Goal: Check status: Check status

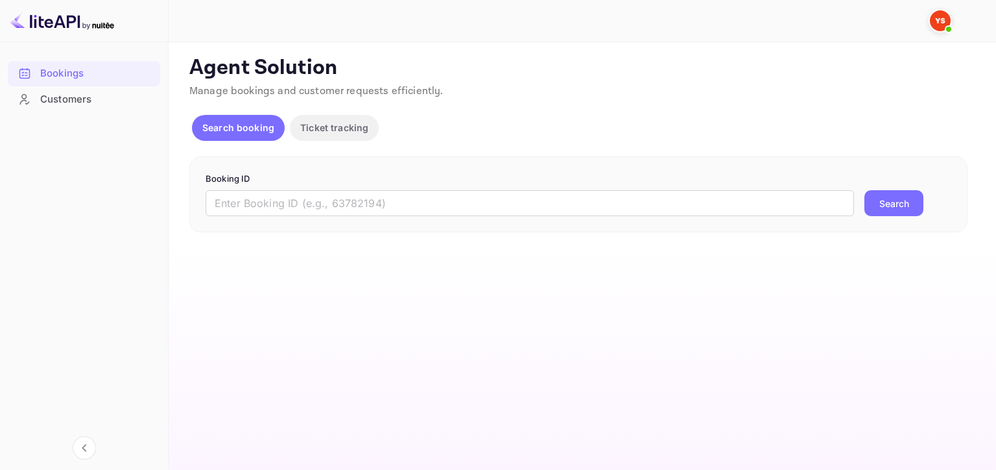
click at [288, 202] on input "text" at bounding box center [530, 203] width 649 height 26
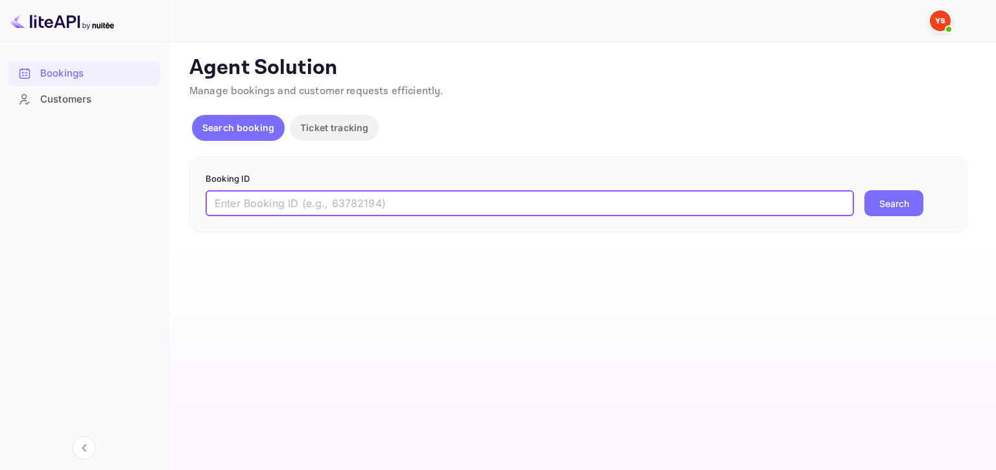
paste input "9248579"
type input "9248579"
click at [865, 190] on button "Search" at bounding box center [894, 203] width 59 height 26
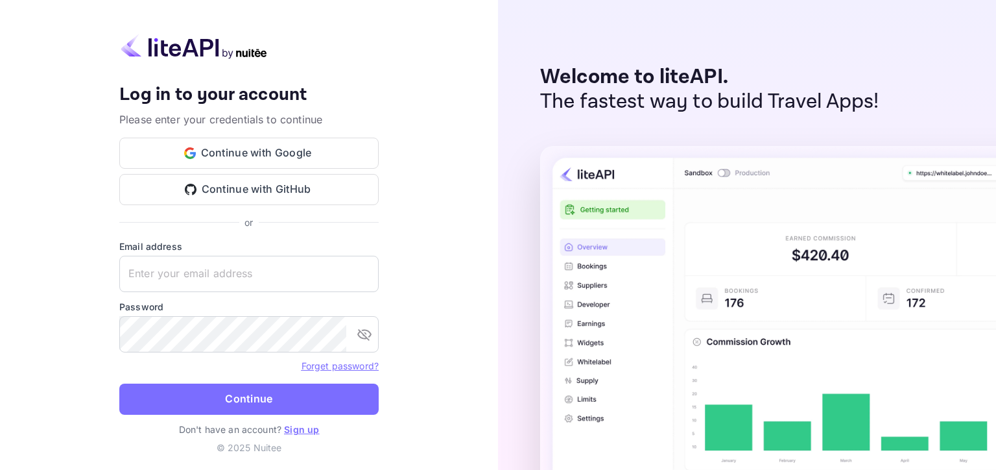
type input "[EMAIL_ADDRESS][DOMAIN_NAME]"
click at [243, 405] on button "Continue" at bounding box center [248, 398] width 259 height 31
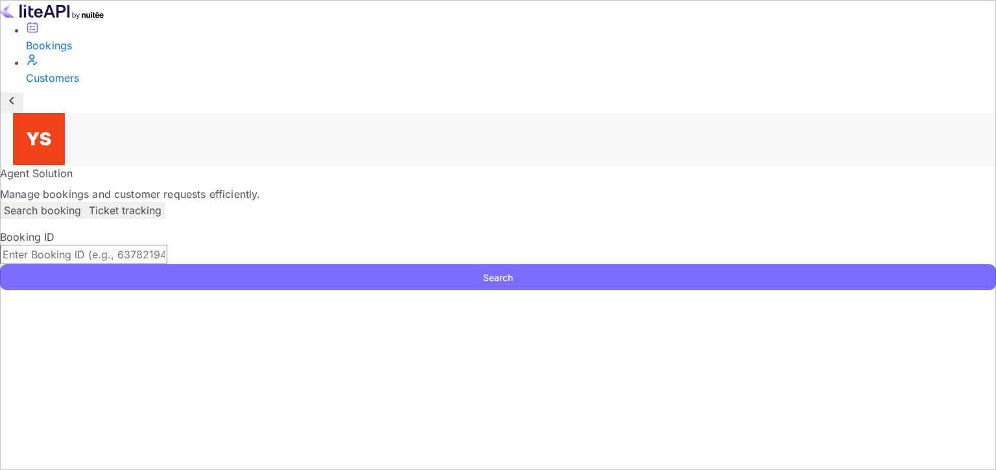
click at [167, 245] on input "text" at bounding box center [83, 254] width 167 height 19
paste input "9248579"
type input "9248579"
click at [0, 264] on button "Search" at bounding box center [498, 277] width 996 height 26
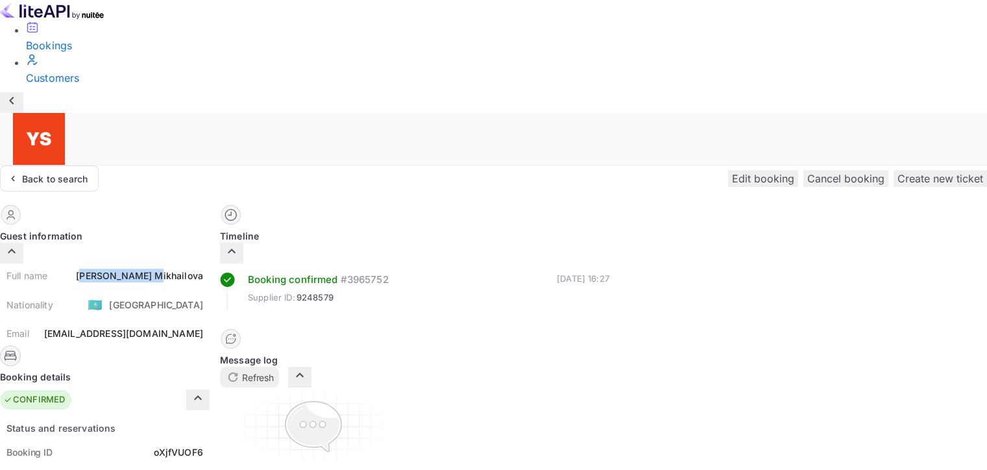
drag, startPoint x: 481, startPoint y: 149, endPoint x: 516, endPoint y: 153, distance: 35.2
click at [203, 269] on div "[PERSON_NAME]" at bounding box center [139, 276] width 127 height 14
drag, startPoint x: 480, startPoint y: 153, endPoint x: 560, endPoint y: 154, distance: 80.4
click at [210, 263] on div "Full name [PERSON_NAME]" at bounding box center [105, 275] width 210 height 24
copy div "[PERSON_NAME]"
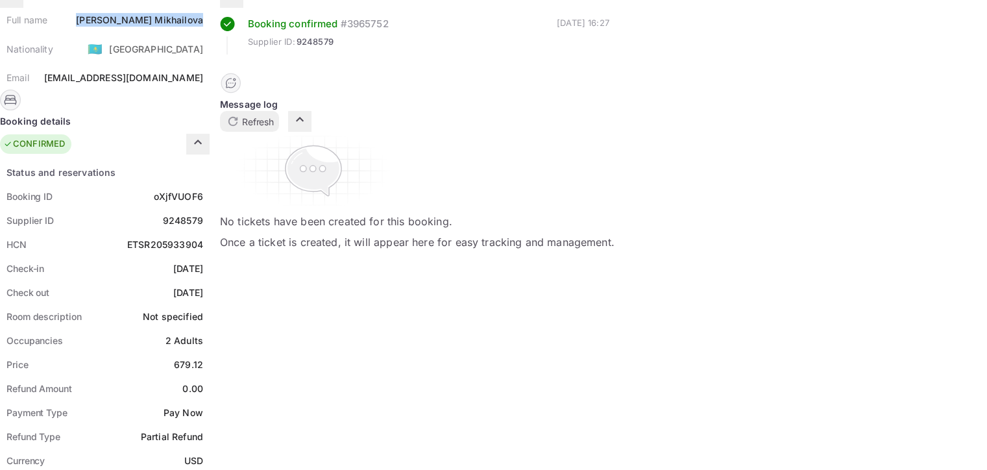
scroll to position [256, 0]
drag, startPoint x: 531, startPoint y: 235, endPoint x: 562, endPoint y: 235, distance: 31.1
click at [210, 352] on div "Price 679.12" at bounding box center [105, 364] width 210 height 24
copy div "679.12"
